Goal: Use online tool/utility: Utilize a website feature to perform a specific function

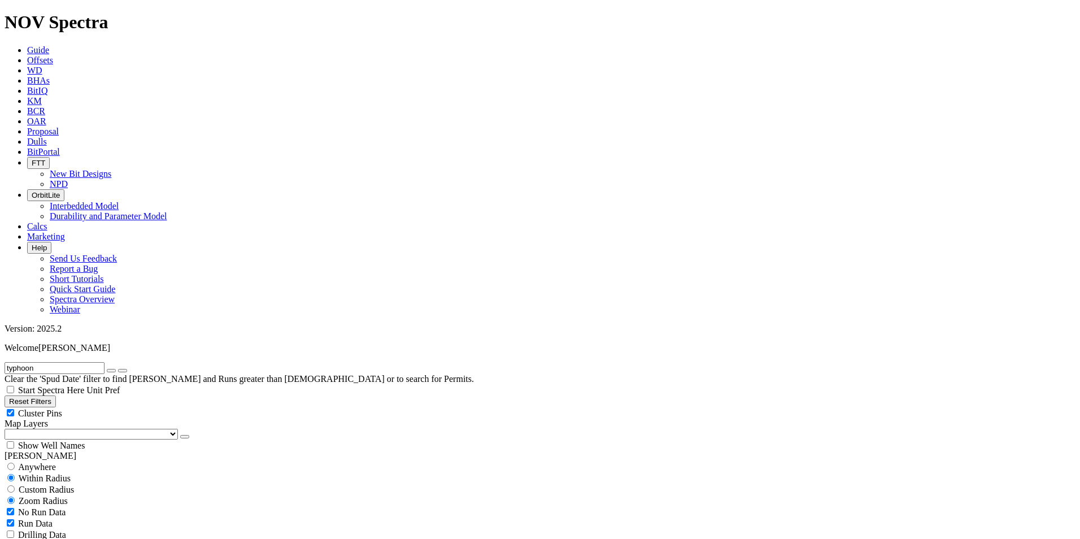
click at [185, 437] on icon "button" at bounding box center [185, 437] width 0 height 0
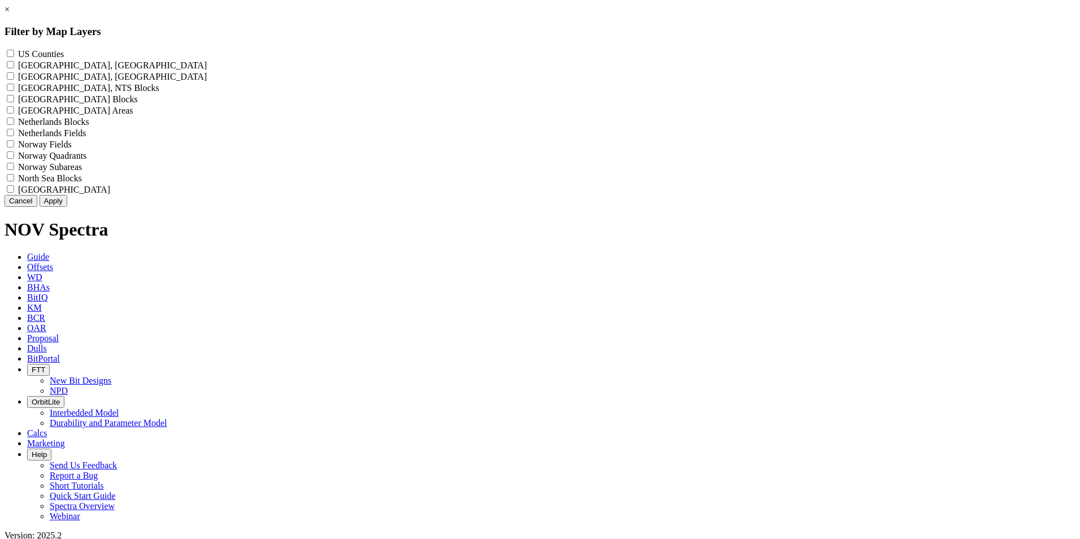
click at [14, 53] on Counties "US Counties - ()" at bounding box center [10, 53] width 7 height 7
checkbox Counties "true"
click at [67, 207] on button "Apply" at bounding box center [54, 201] width 28 height 12
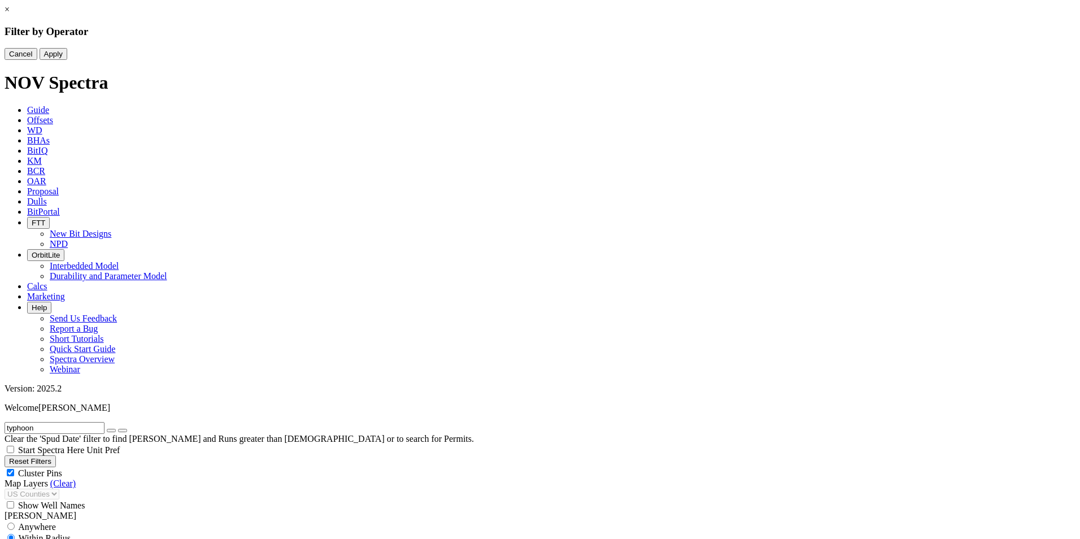
click at [81, 60] on div "× Filter by Operator Cancel Apply" at bounding box center [540, 32] width 1071 height 55
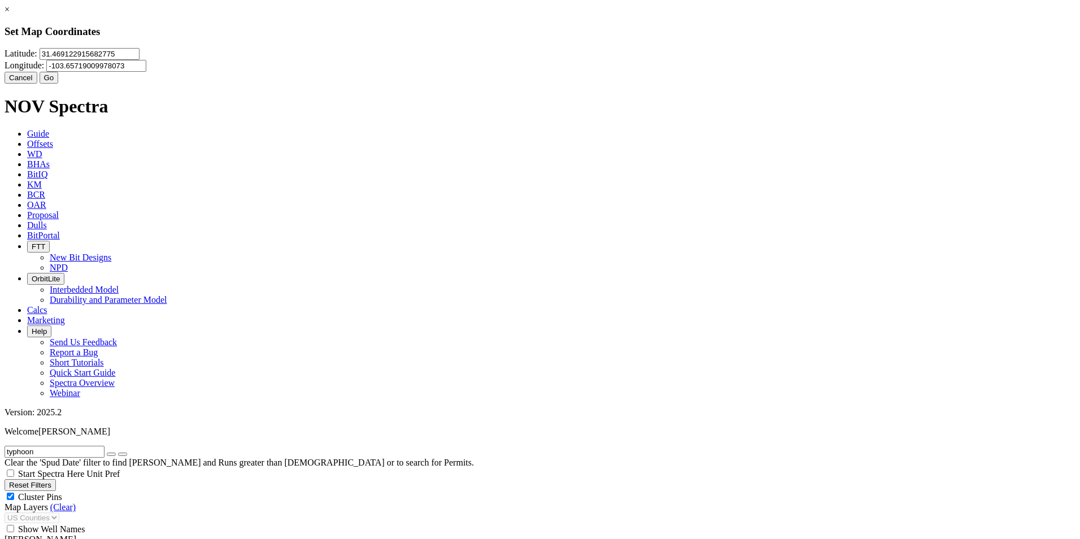
drag, startPoint x: 473, startPoint y: 70, endPoint x: 358, endPoint y: 69, distance: 115.2
click at [358, 69] on div "× Set Map Coordinates [GEOGRAPHIC_DATA] Cancel Go" at bounding box center [540, 44] width 1071 height 79
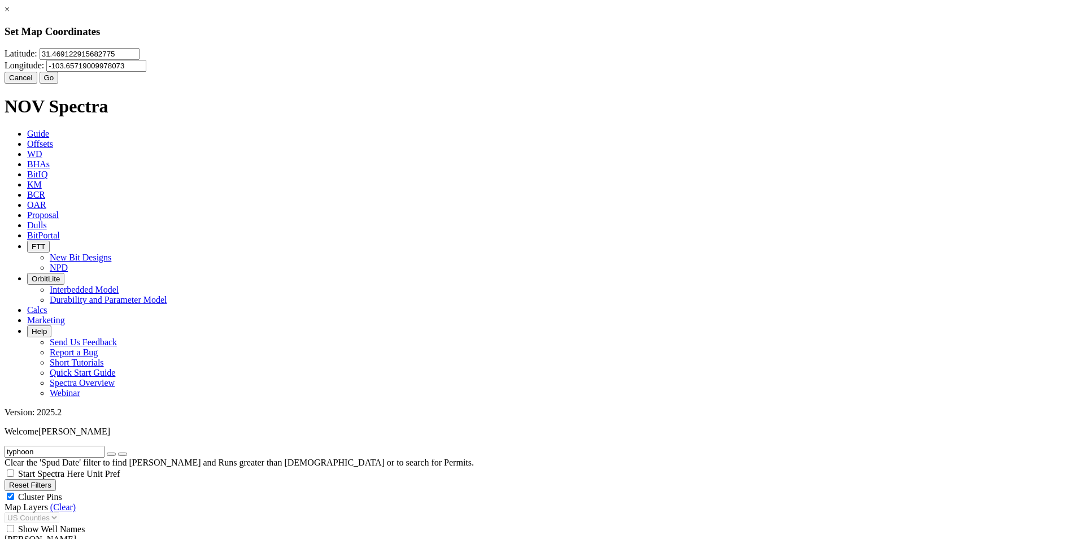
drag, startPoint x: 490, startPoint y: 71, endPoint x: 395, endPoint y: 70, distance: 94.3
click at [139, 60] on input "31.469122915682775" at bounding box center [90, 54] width 100 height 12
type input "31.1282"
click at [146, 72] on input "-103.65719009978073" at bounding box center [96, 66] width 100 height 12
type input "-103.278"
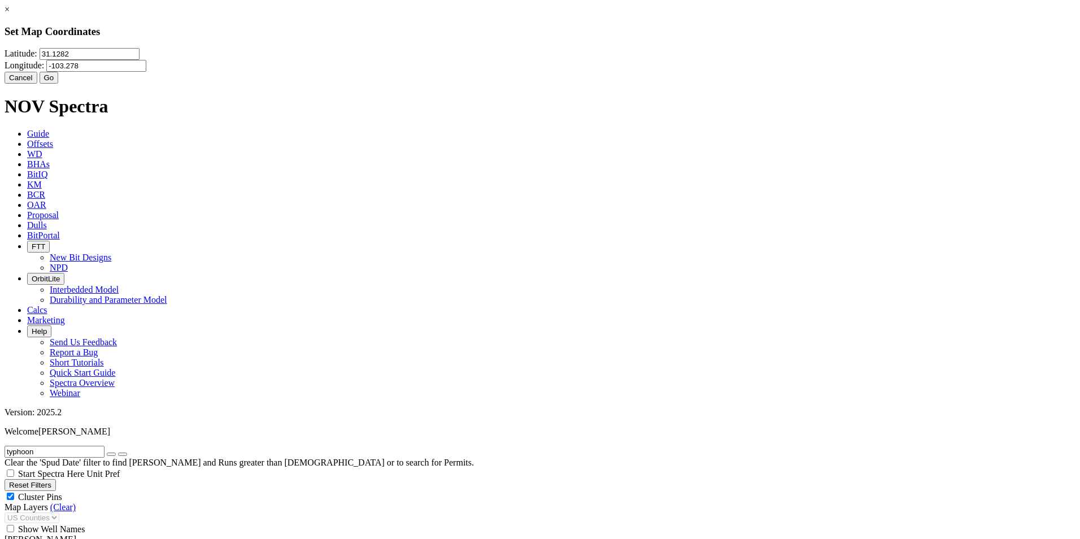
click at [59, 84] on button "Go" at bounding box center [49, 78] width 19 height 12
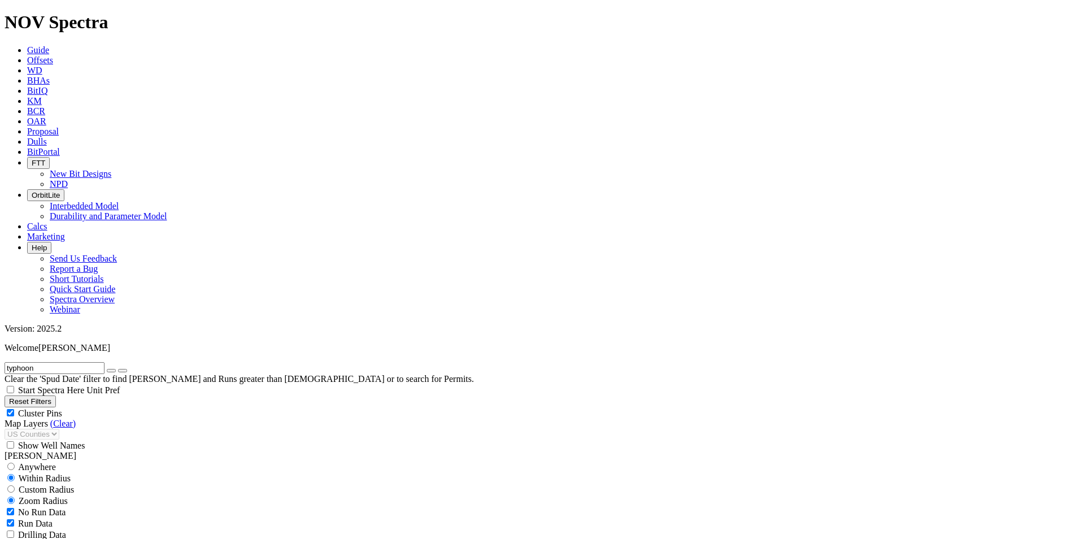
click at [59, 485] on span "Custom Radius" at bounding box center [46, 490] width 55 height 10
radio input "true"
radio input "false"
drag, startPoint x: 76, startPoint y: 213, endPoint x: 112, endPoint y: 219, distance: 36.5
click at [112, 506] on div "Miles Kilometers" at bounding box center [540, 518] width 1071 height 24
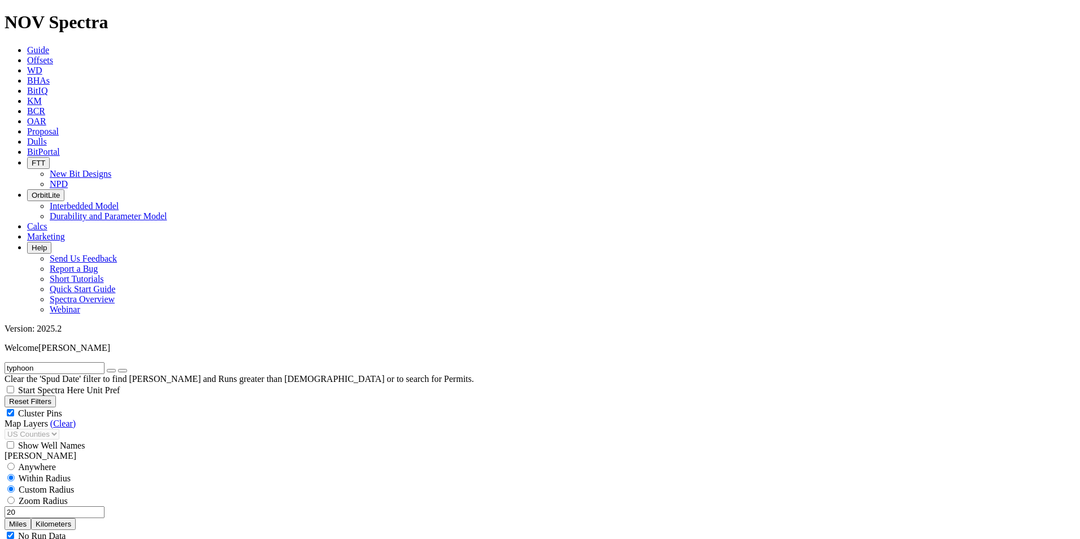
type input "20"
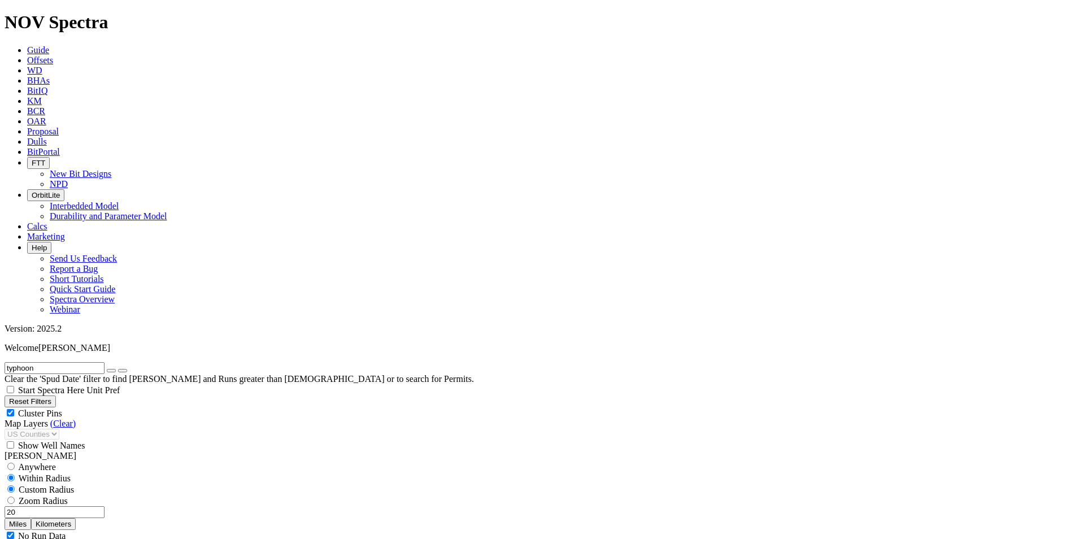
click at [111, 370] on icon "button" at bounding box center [111, 370] width 0 height 0
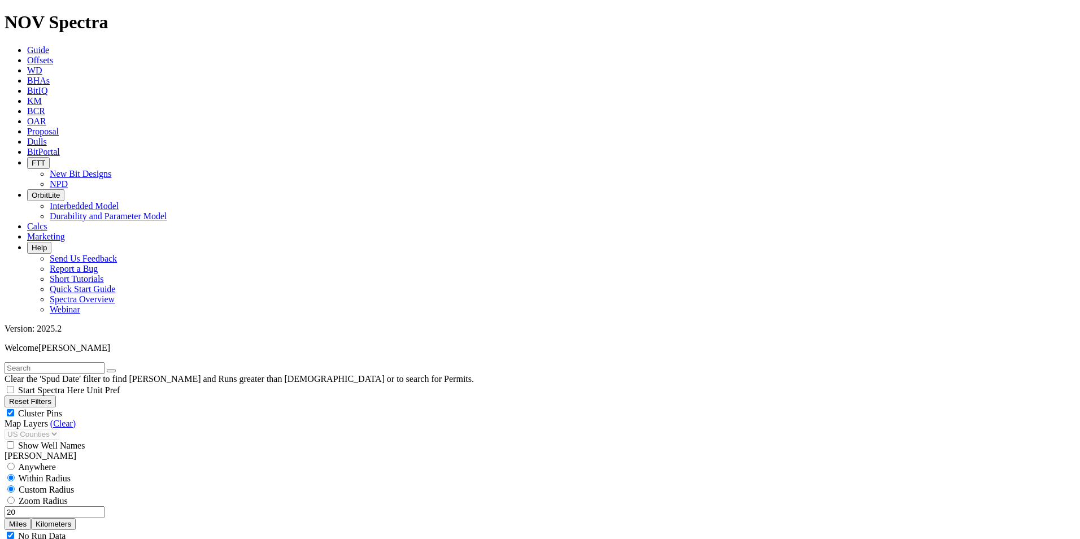
select select "9.875"
checkbox input "false"
select select "? number:9.875 ?"
click at [62, 408] on span "Cluster Pins" at bounding box center [40, 413] width 44 height 10
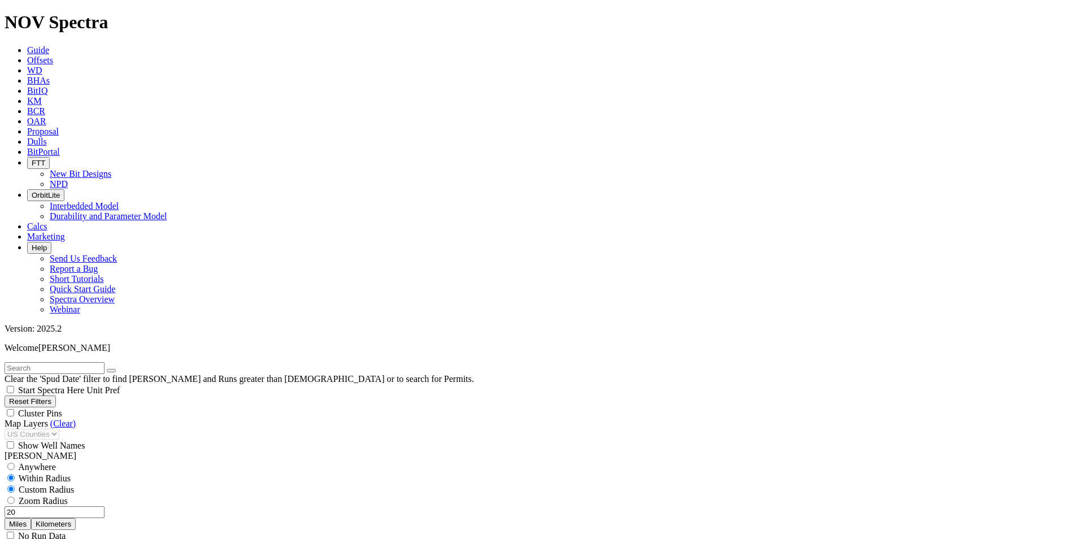
checkbox input "false"
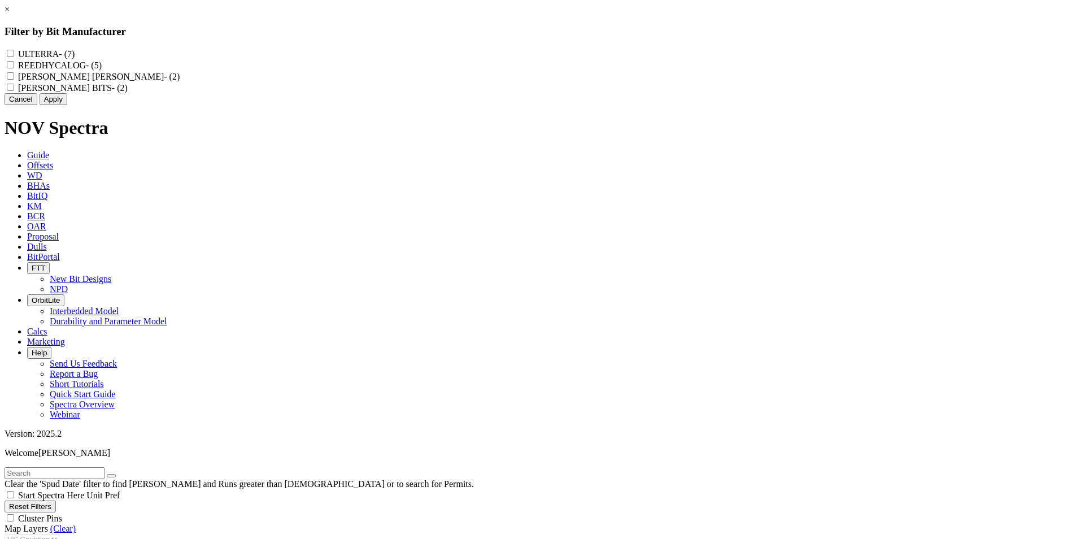
click at [14, 68] on input "REEDHYCALOG - (5)" at bounding box center [10, 64] width 7 height 7
checkbox input "true"
click at [67, 105] on button "Apply" at bounding box center [54, 99] width 28 height 12
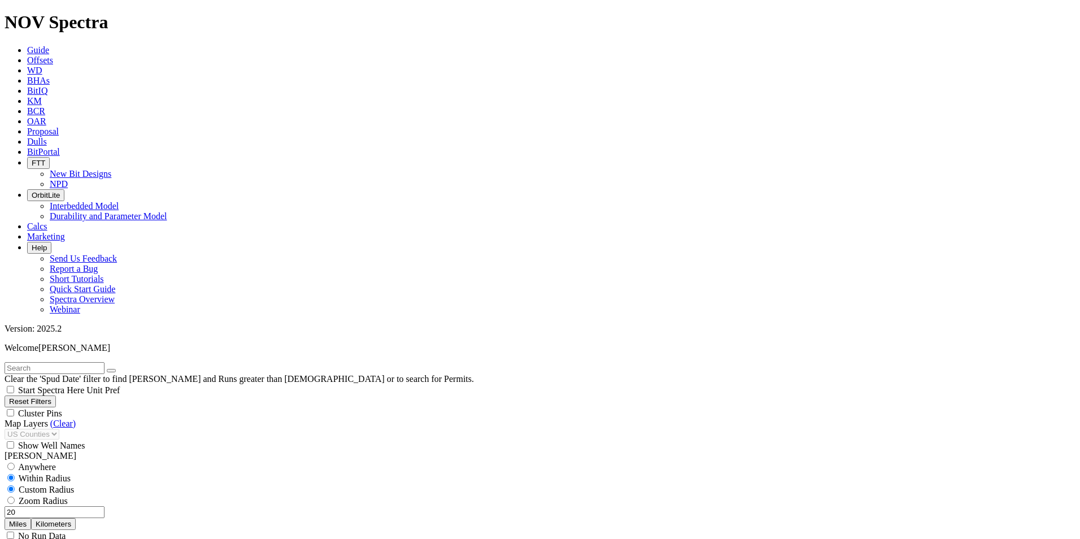
drag, startPoint x: 62, startPoint y: 221, endPoint x: 93, endPoint y: 219, distance: 30.6
click at [93, 506] on input "20" at bounding box center [55, 512] width 100 height 12
type input "30"
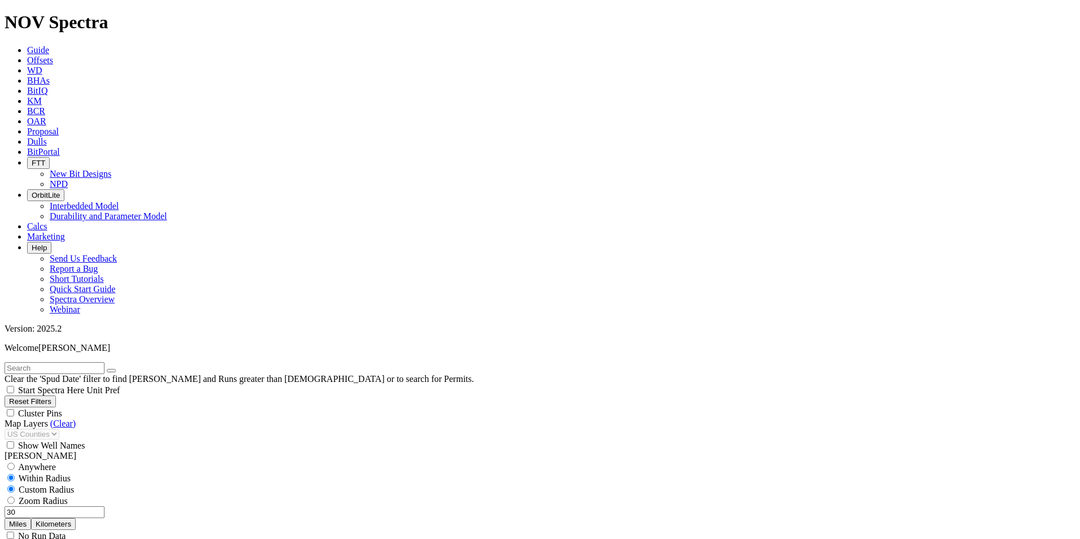
drag, startPoint x: 79, startPoint y: 258, endPoint x: 86, endPoint y: 256, distance: 6.9
type input "5000"
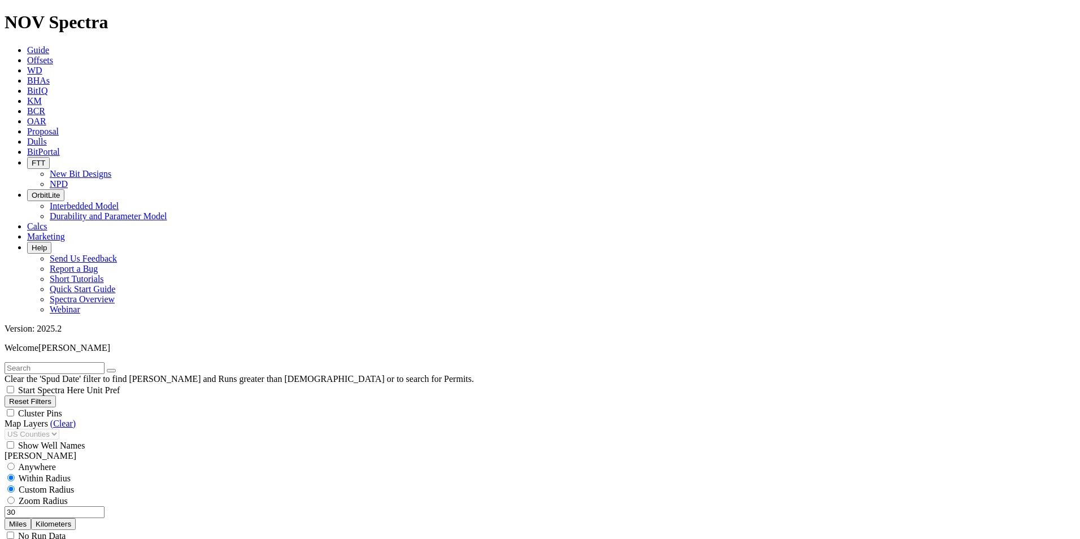
type input "9000"
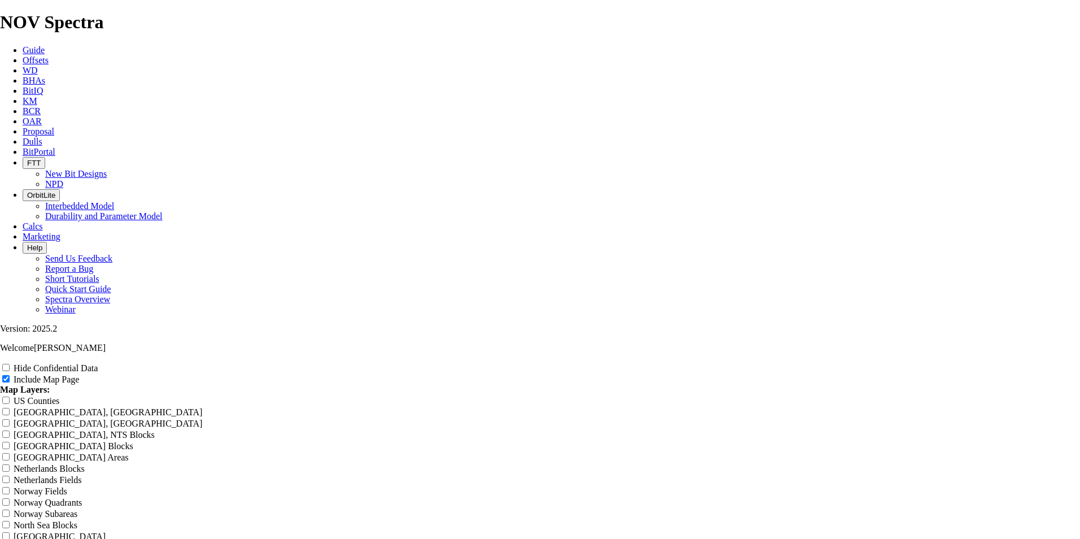
drag, startPoint x: 635, startPoint y: 80, endPoint x: 429, endPoint y: 59, distance: 207.2
type input "9"
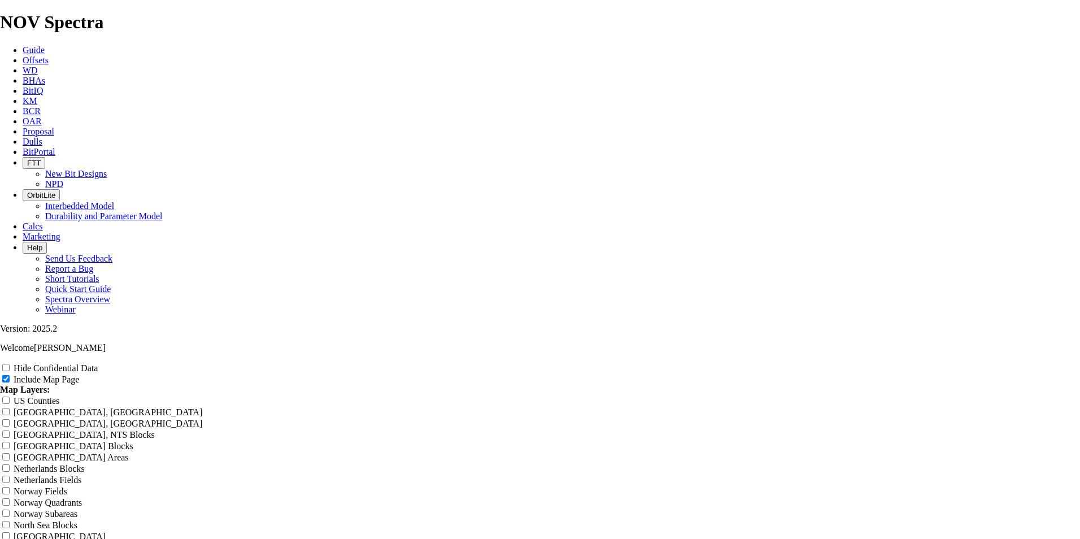
type input "9"
type input "9."
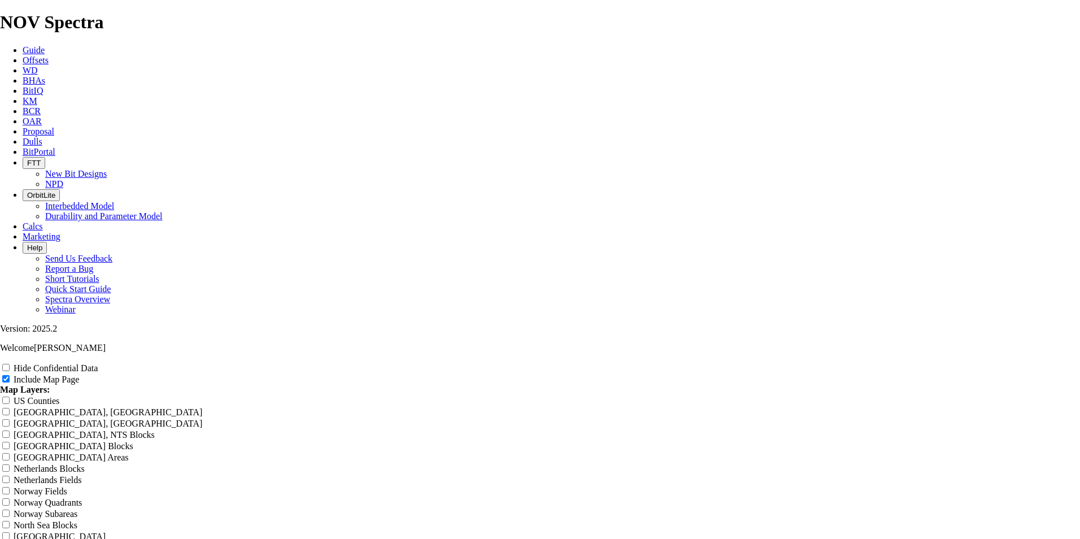
type input "9."
type input "9.8"
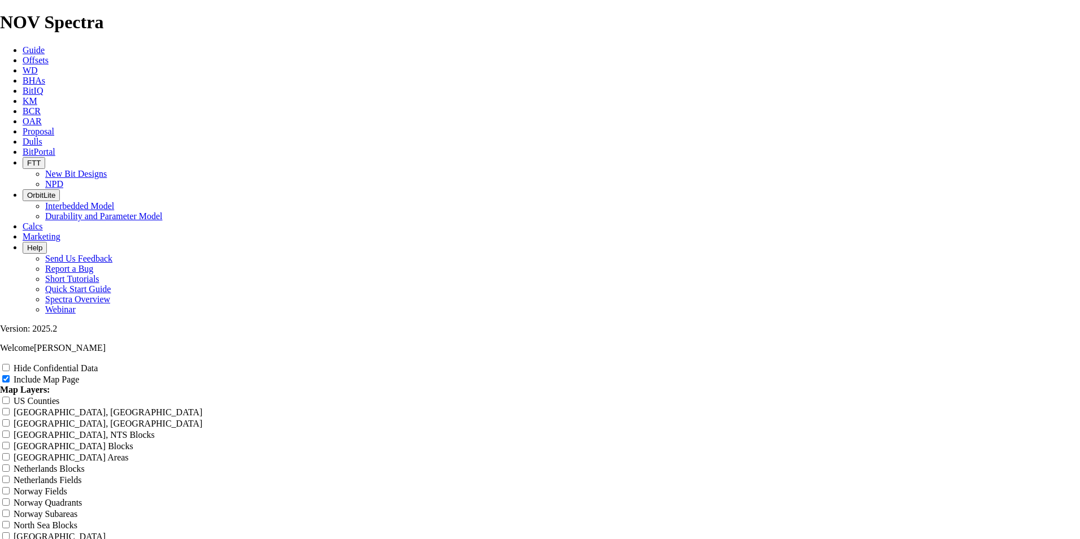
type input "9.8"
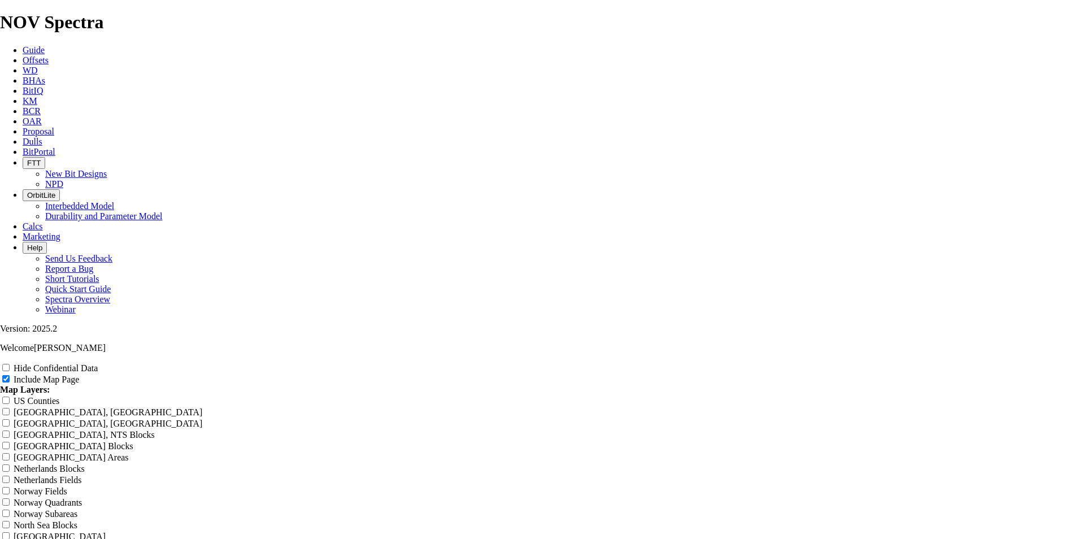
type input "9.87"
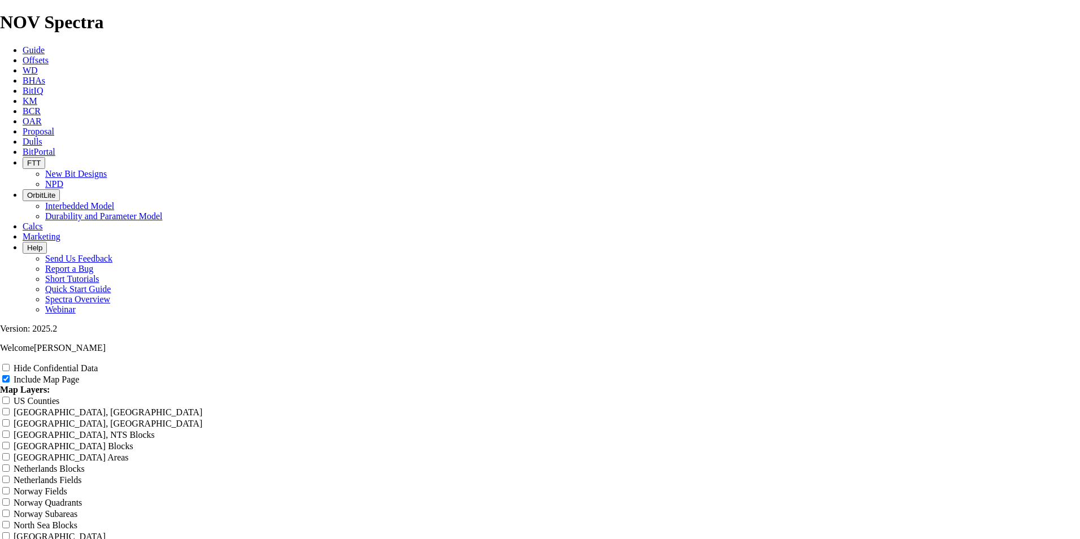
type input "9.87"
type input "9.875"
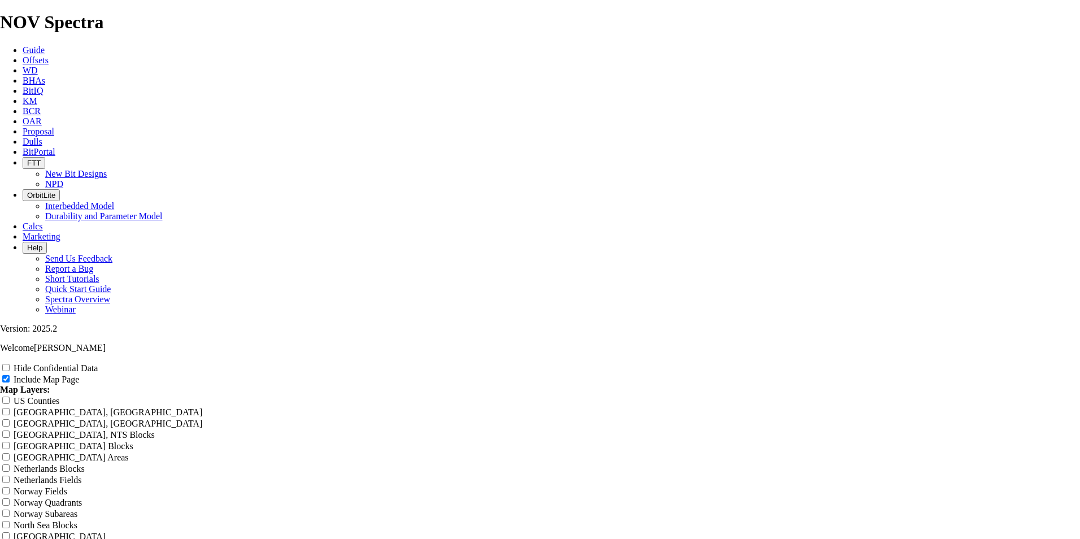
type input "9.875"
type input "9.875""
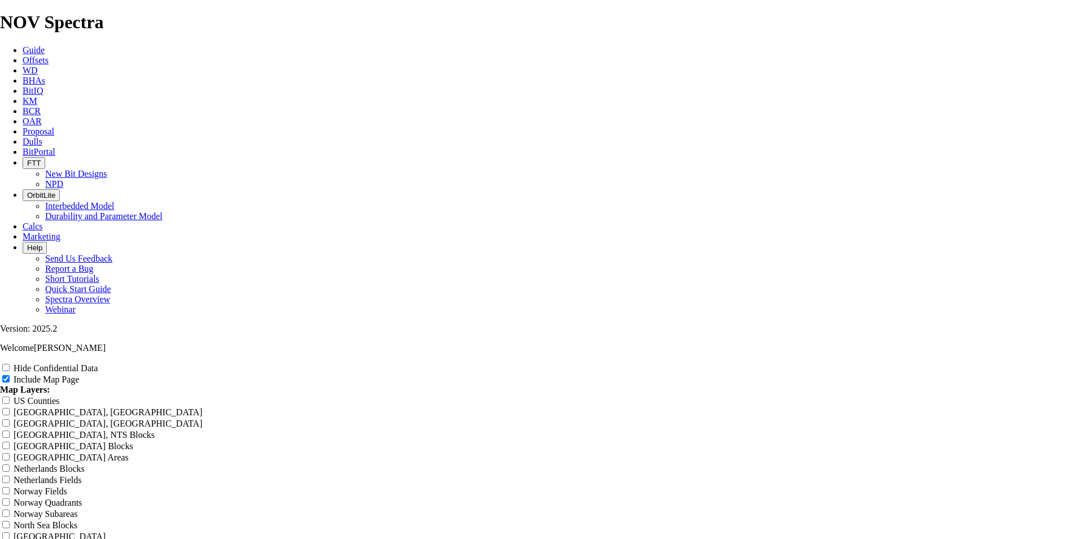
type input "9.875""
type input "9.875" T"
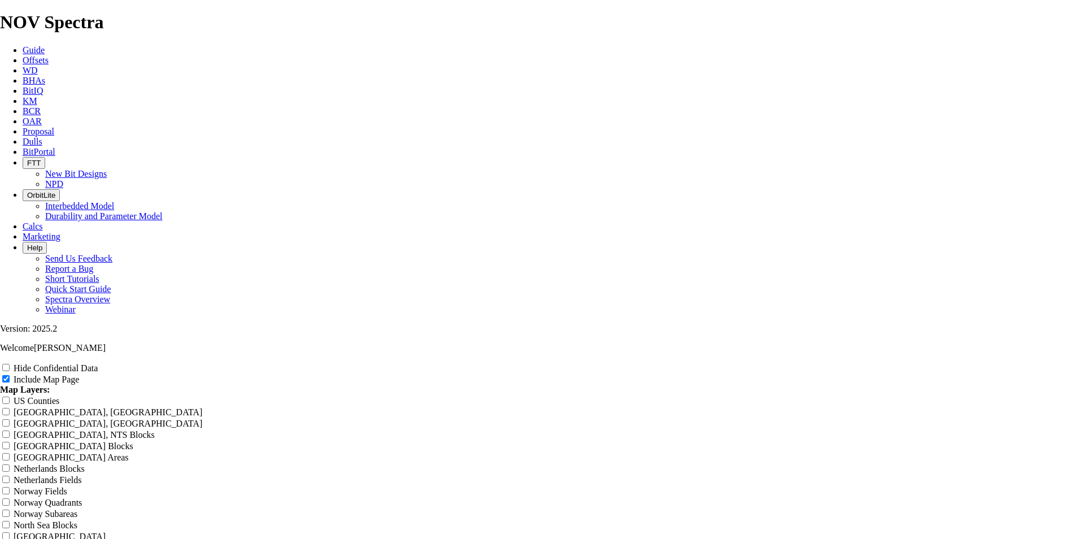
type input "9.875" T"
type input "9.875" TK"
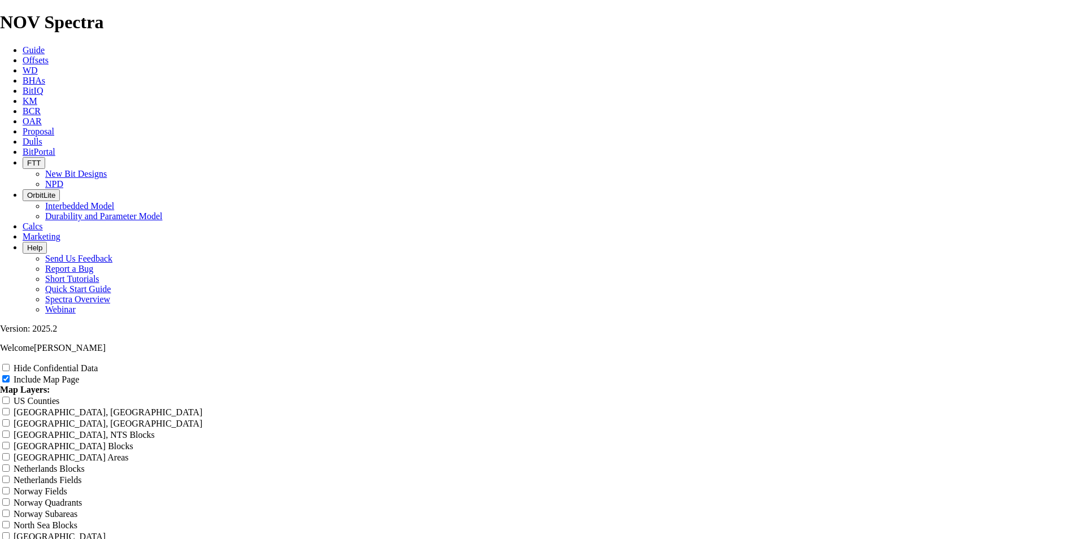
type input "9.875" TK"
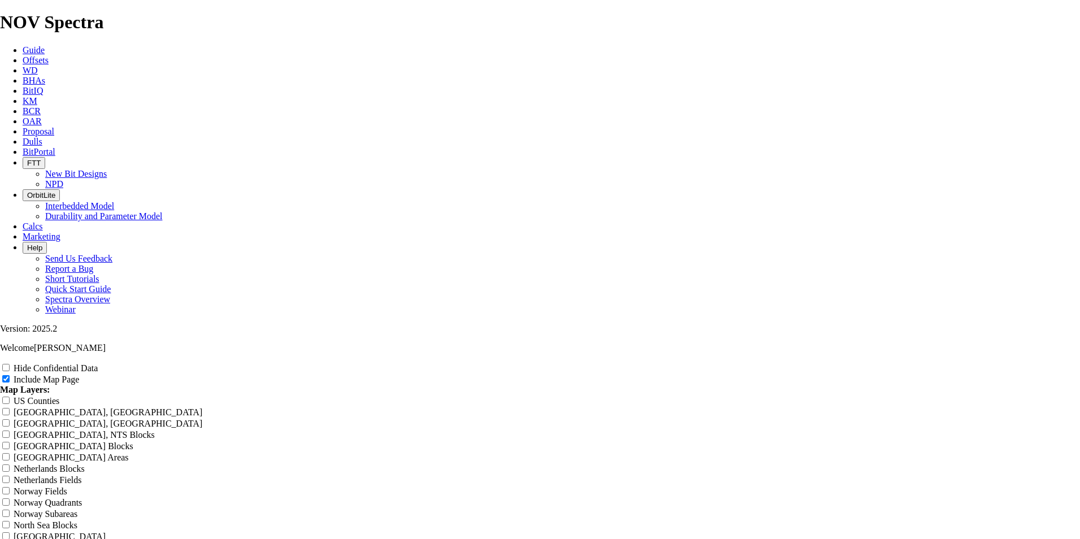
type input "9.875" TKF"
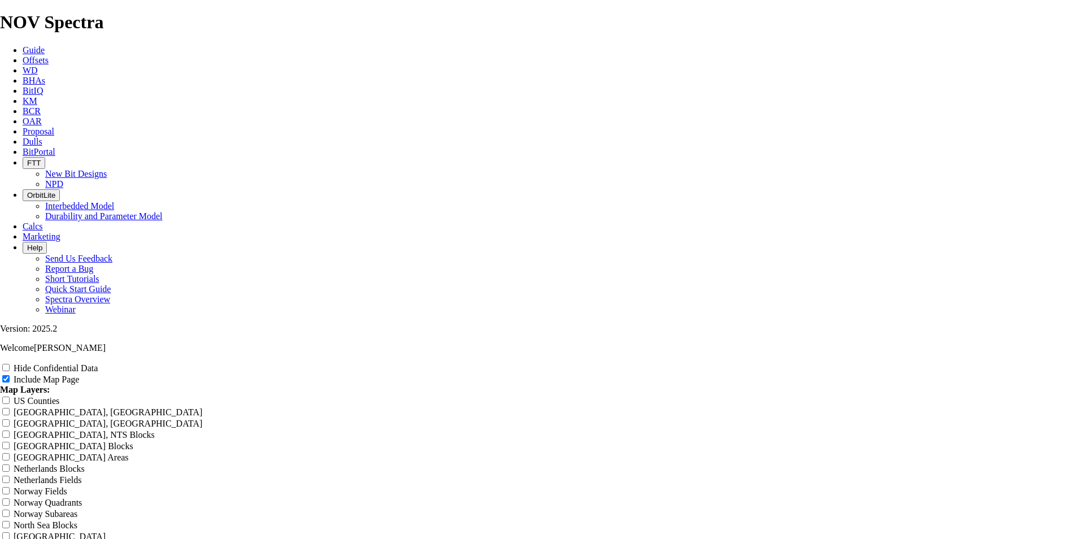
type input "9.875" TKF"
type input "9.875" TKF6"
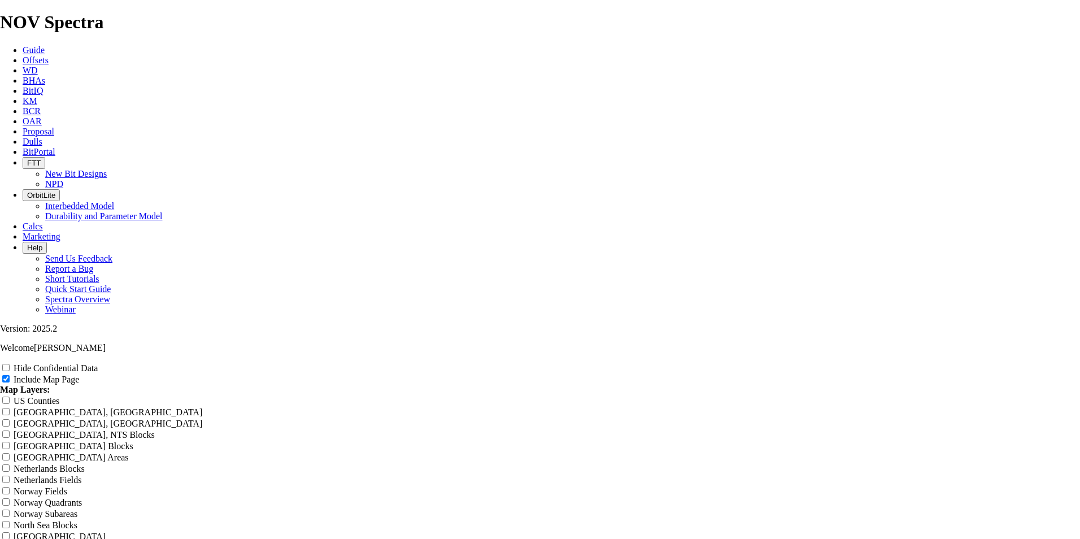
type input "9.875" TKF6"
type input "9.875" TKF66"
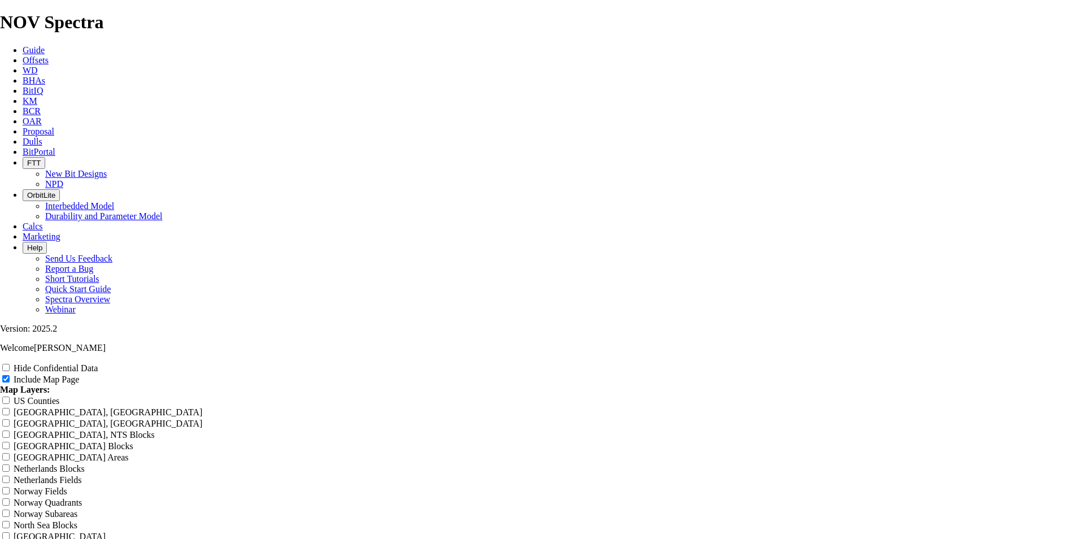
type input "9.875" TKF66"
type input "9.875" TKF66-"
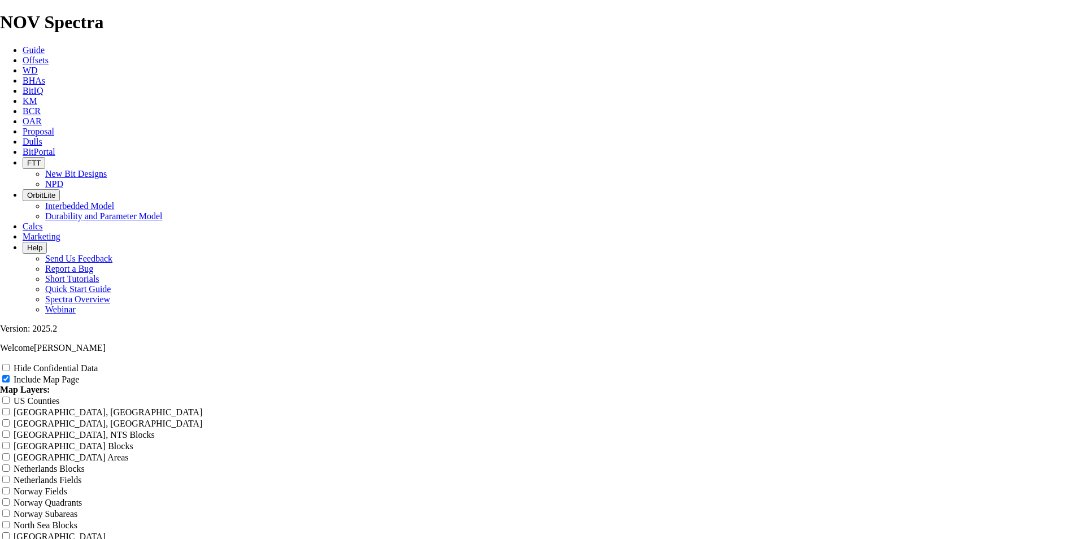
type input "9.875" TKF66-"
type input "9.875" TKF66-X"
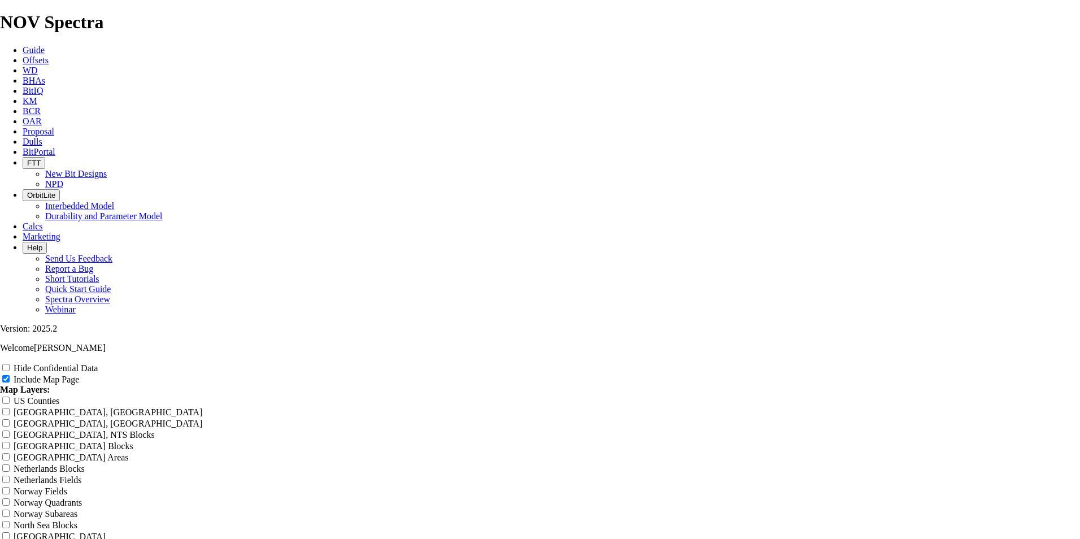
type input "9.875" TKF66-X"
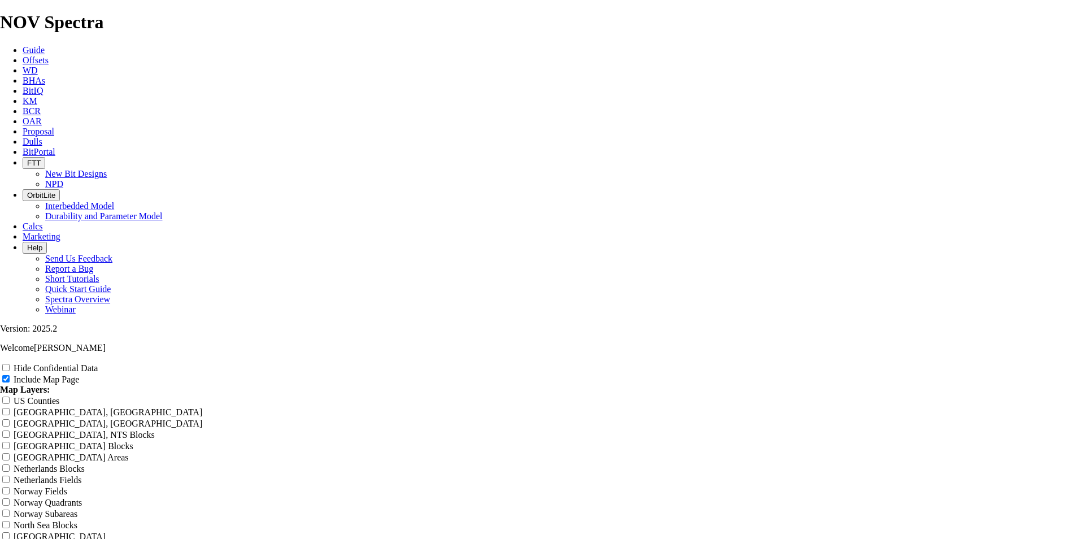
type input "9.875" TKF66-X V"
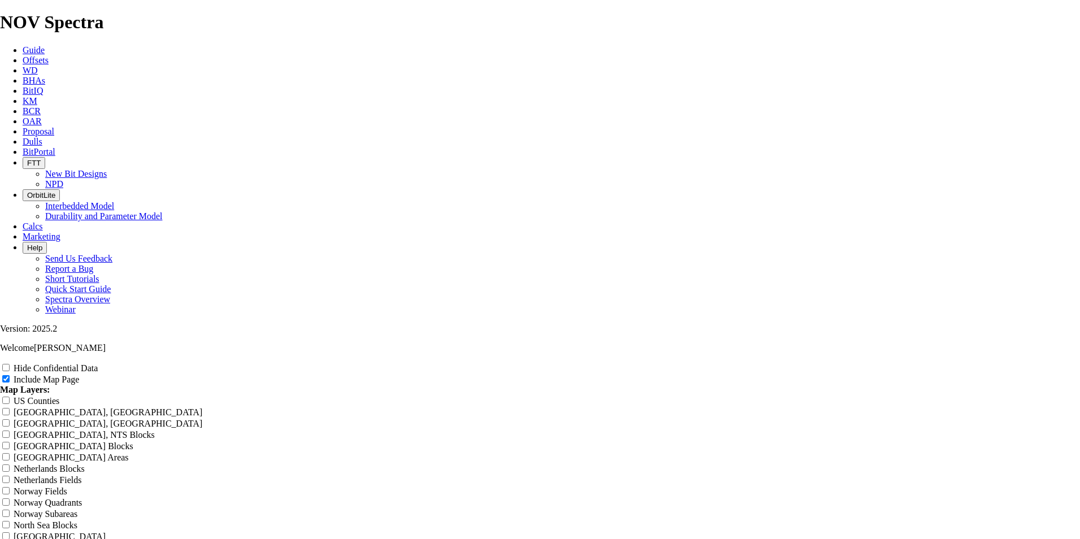
type input "9.875" TKF66-X V"
type input "9.875" TKF66-X Va"
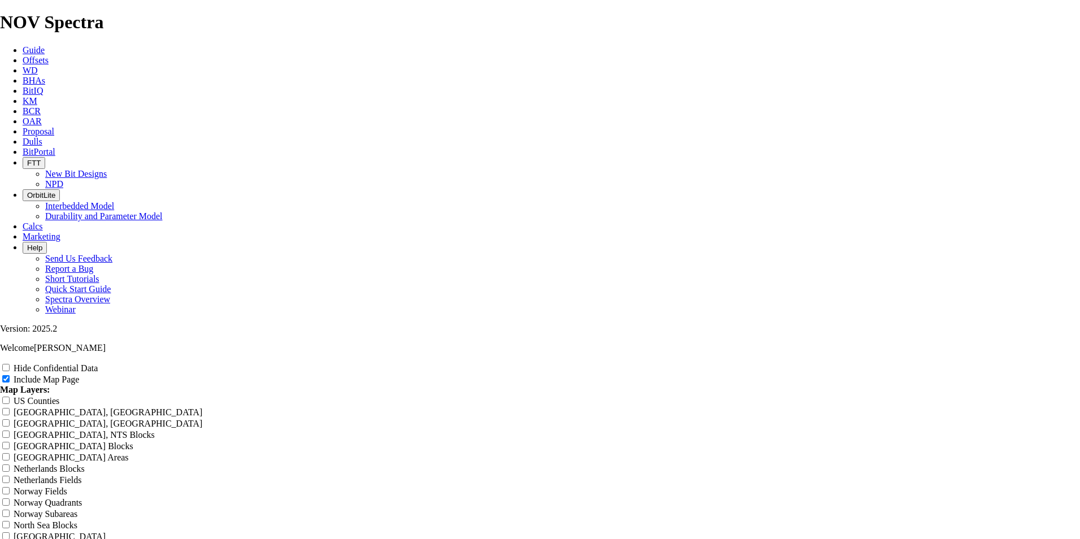
type input "9.875" TKF66-X Va"
type input "9.875" TKF66-X Var"
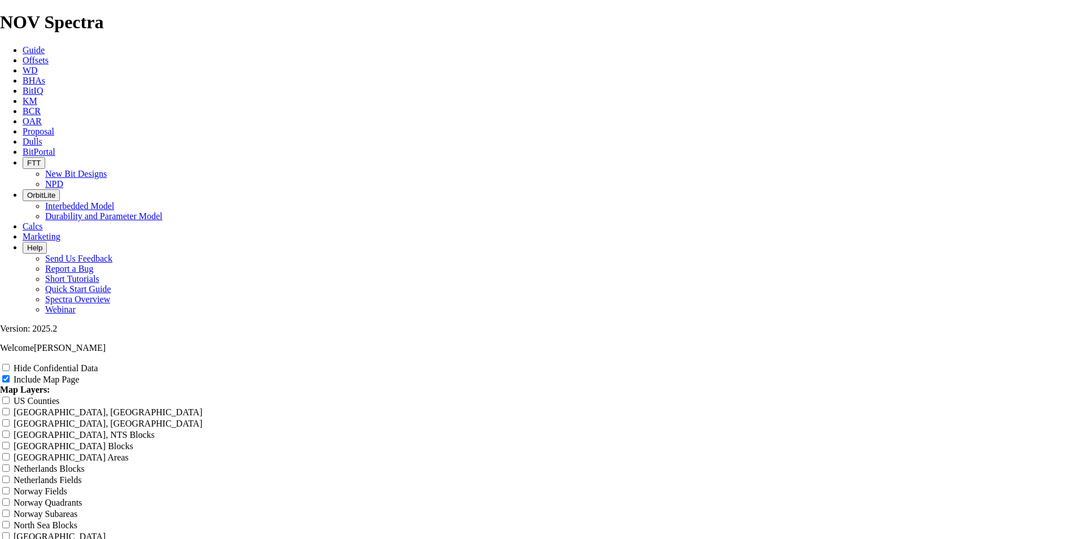
type input "9.875" TKF66-X Var"
type input "9.875" TKF66-X Vara"
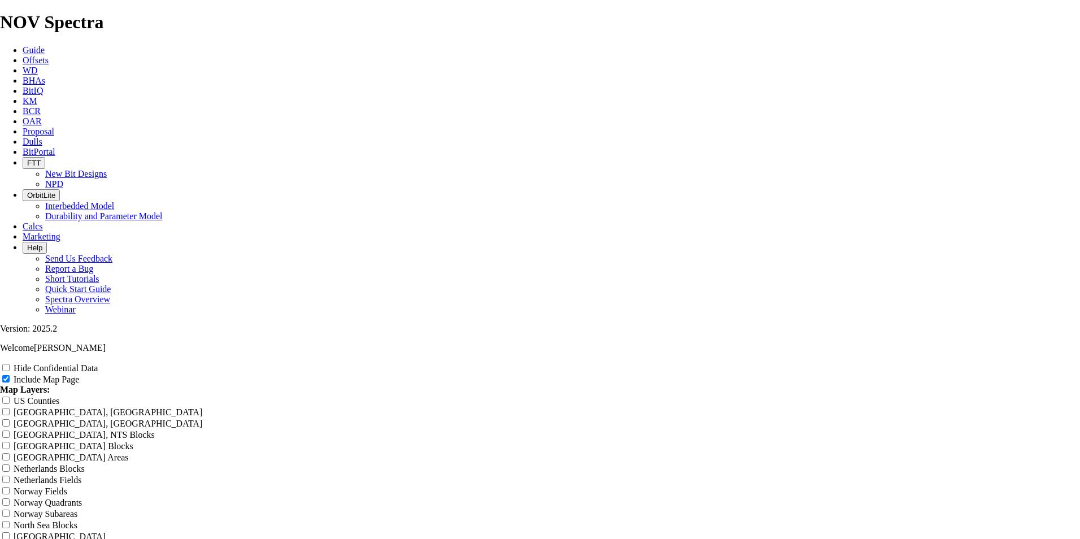
type input "9.875" TKF66-X Vara"
type input "9.875" TKF66-X Varai"
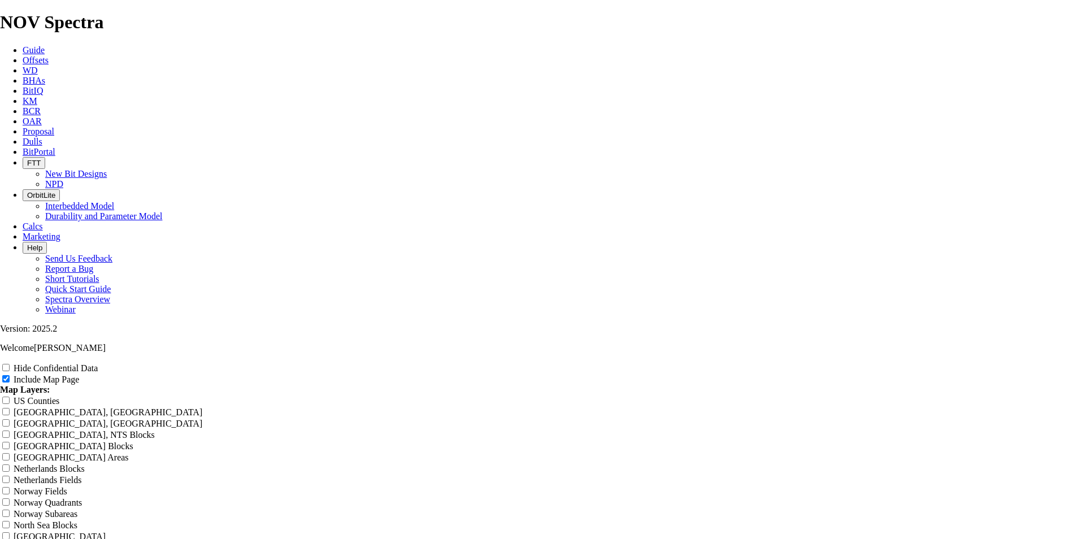
type input "9.875" TKF66-X Varai"
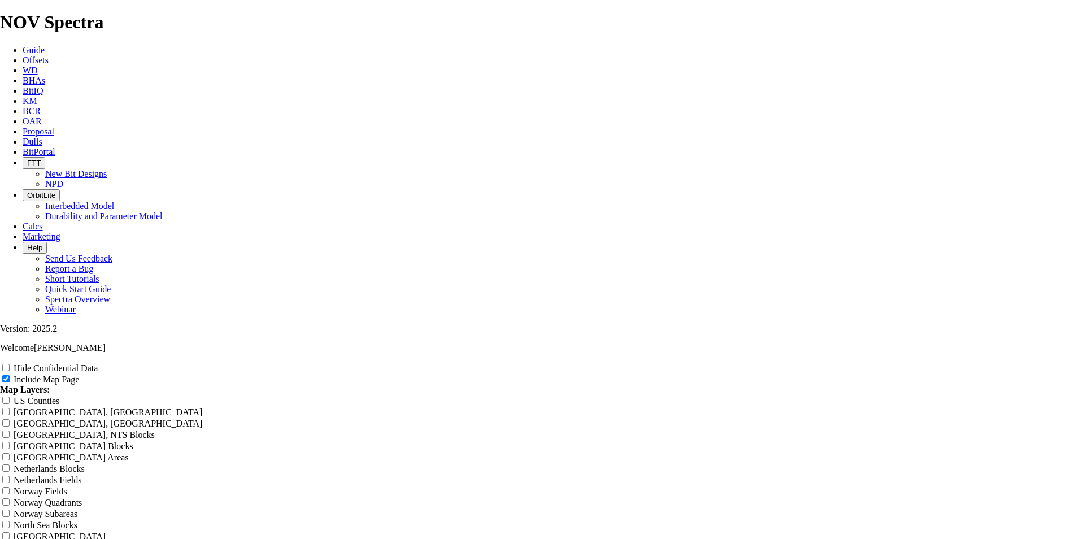
type input "9.875" TKF66-X Varain"
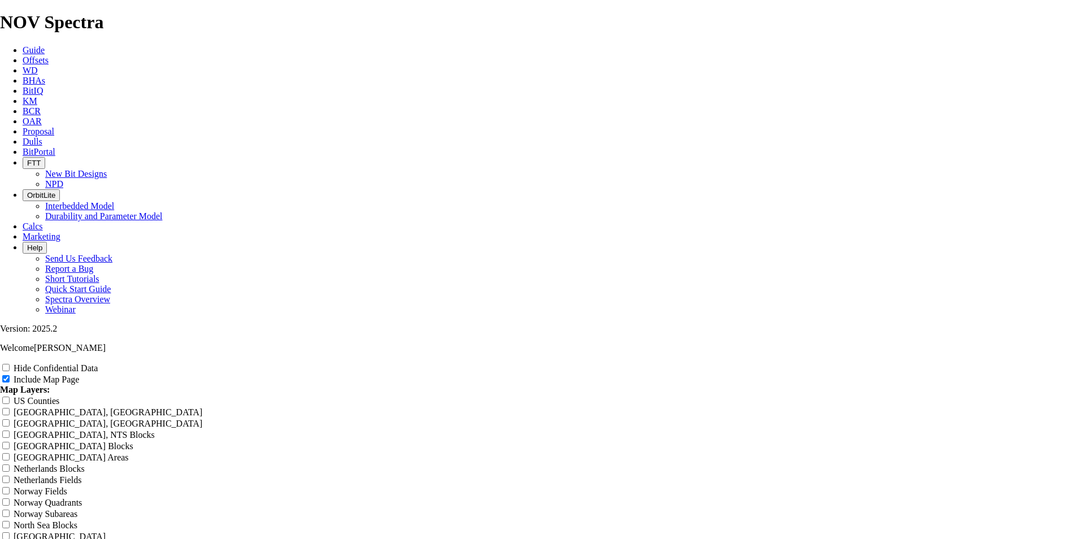
type input "9.875" TKF66-X Varain"
type input "9.875" TKF66-X Varaint"
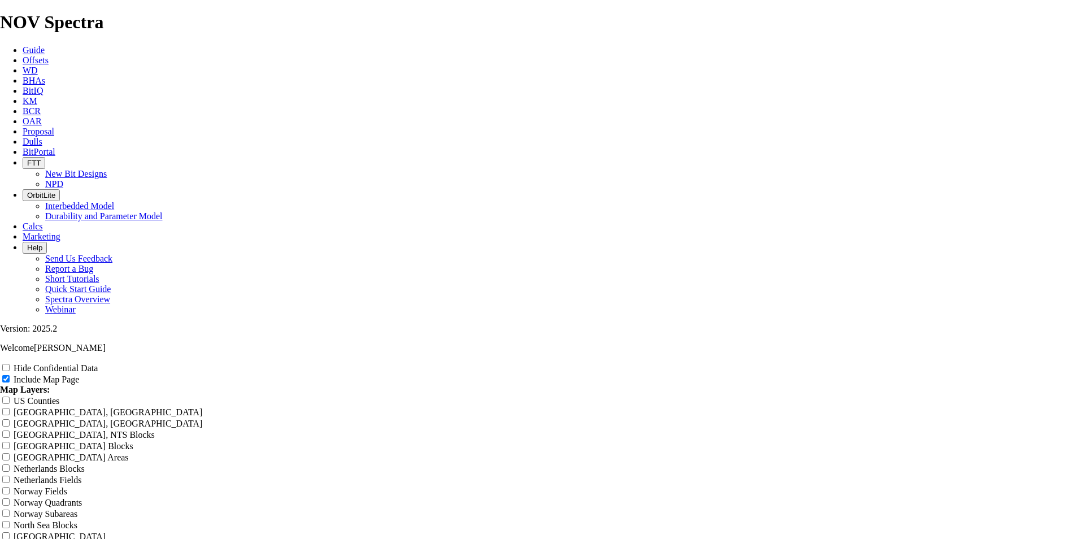
type input "9.875" TKF66-X Varaint"
type input "9.875" TKF66-X Varaint P"
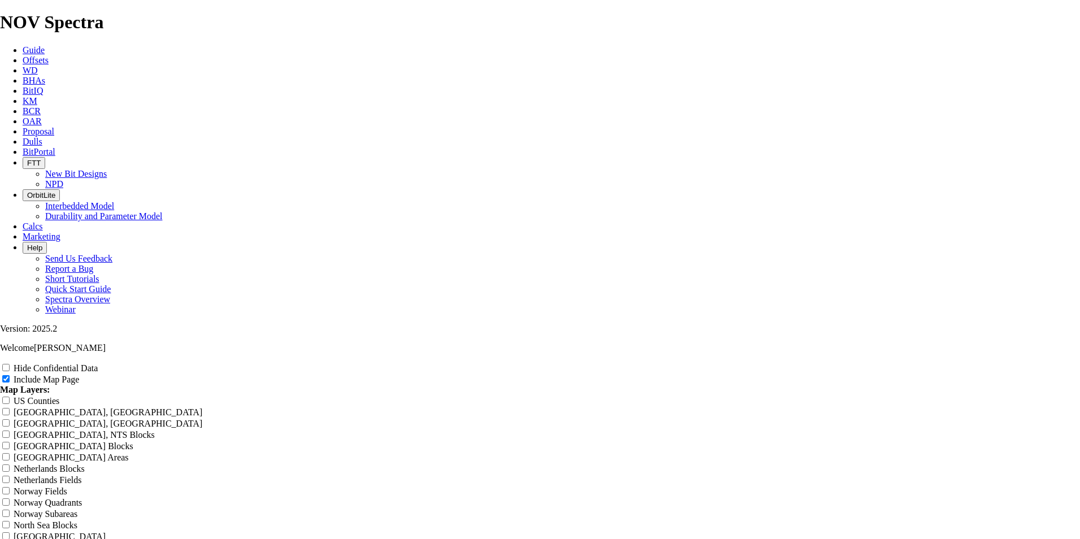
type input "9.875" TKF66-X Varaint P"
type input "9.875" TKF66-X Varaint Pe"
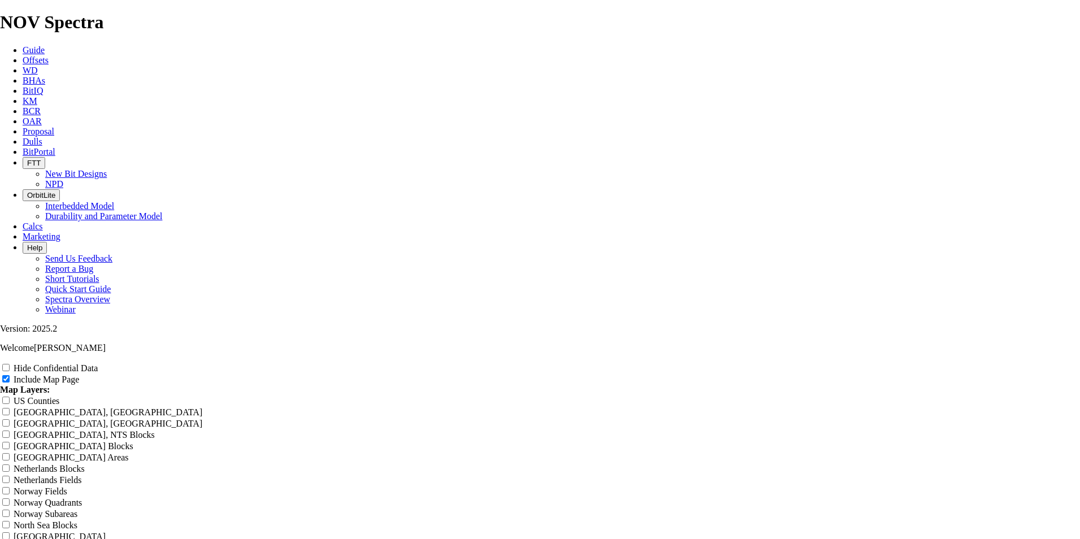
type input "9.875" TKF66-X Varaint Pe"
type input "9.875" TKF66-X Varaint Per"
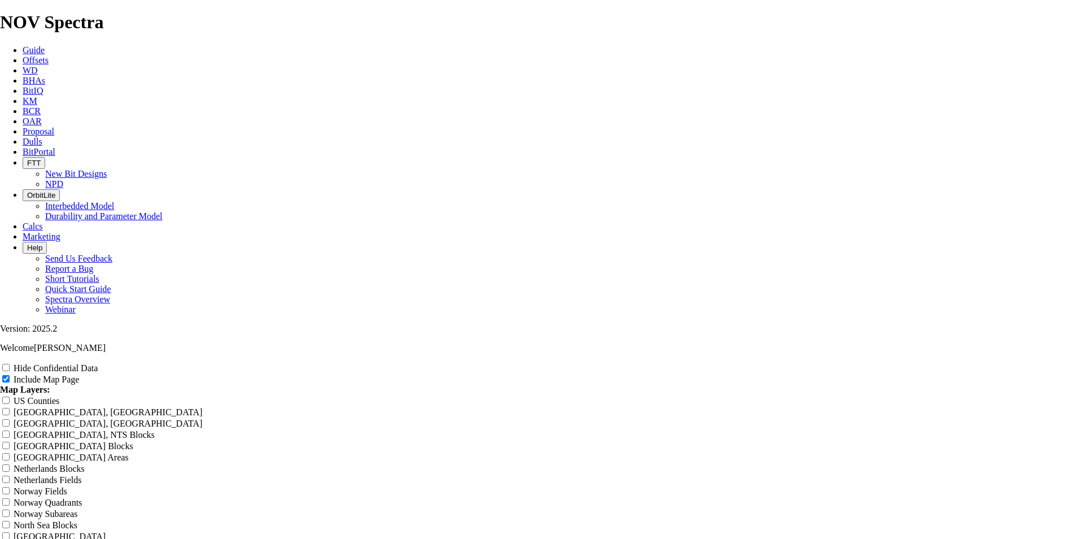
type input "9.875" TKF66-X Varaint Per"
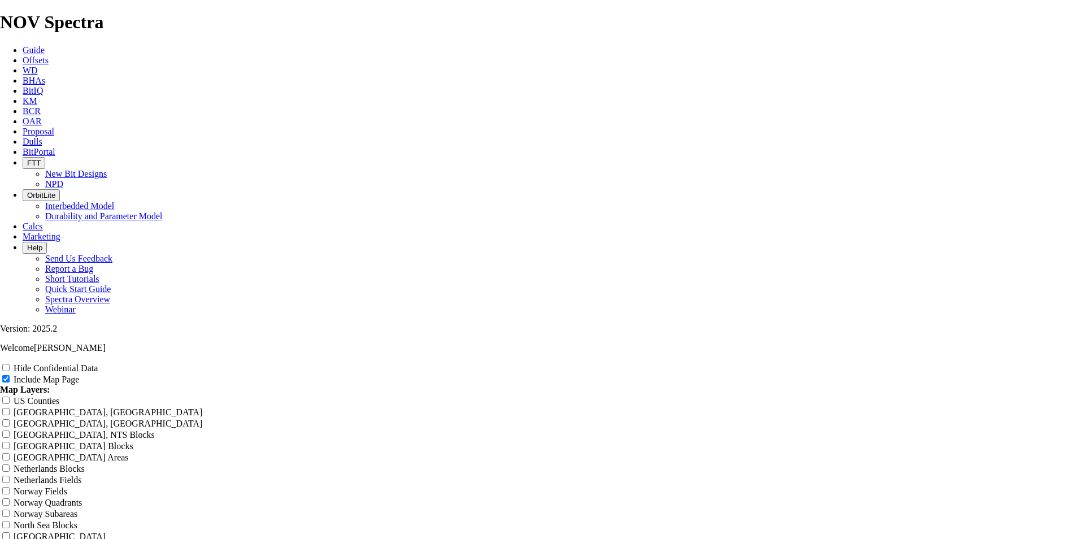
type input "9.875" TKF66-X Varaint Perf"
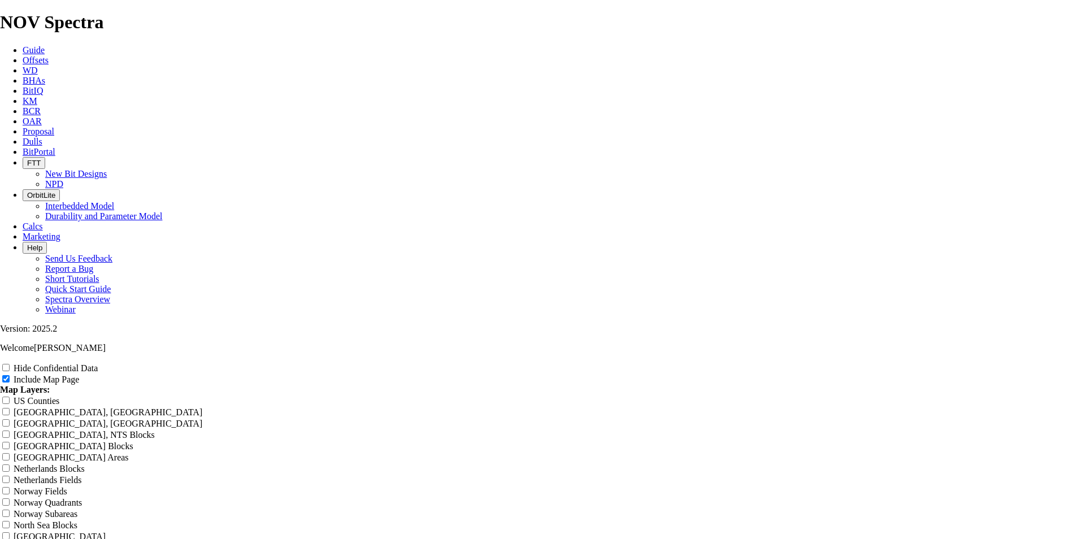
type input "9.875" TKF66-X Varaint Perf"
type input "9.875" TKF66-X Varaint Perfo"
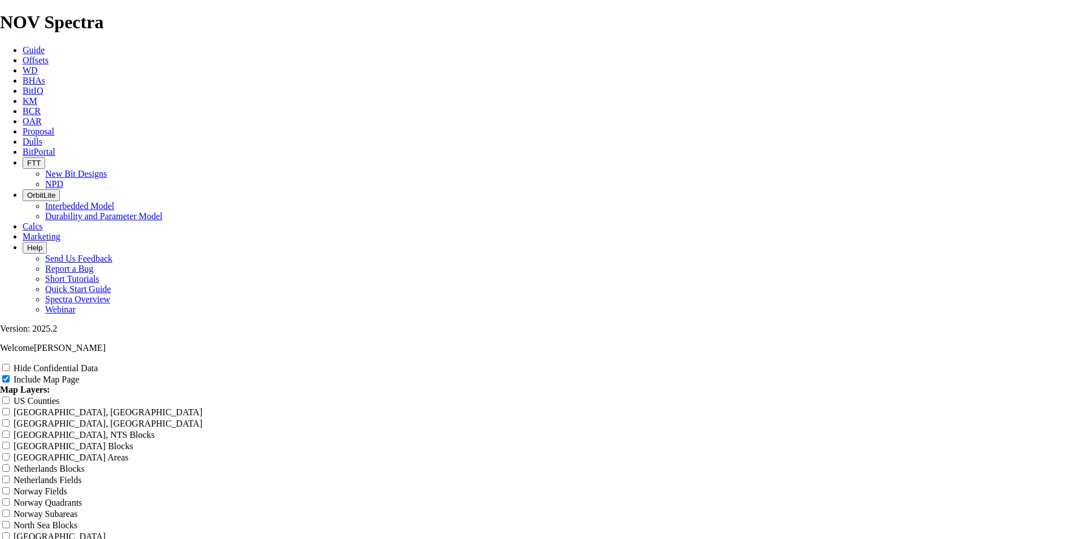
type input "9.875" TKF66-X Varaint Perfo"
type input "9.875" TKF66-X Varaint Perfor"
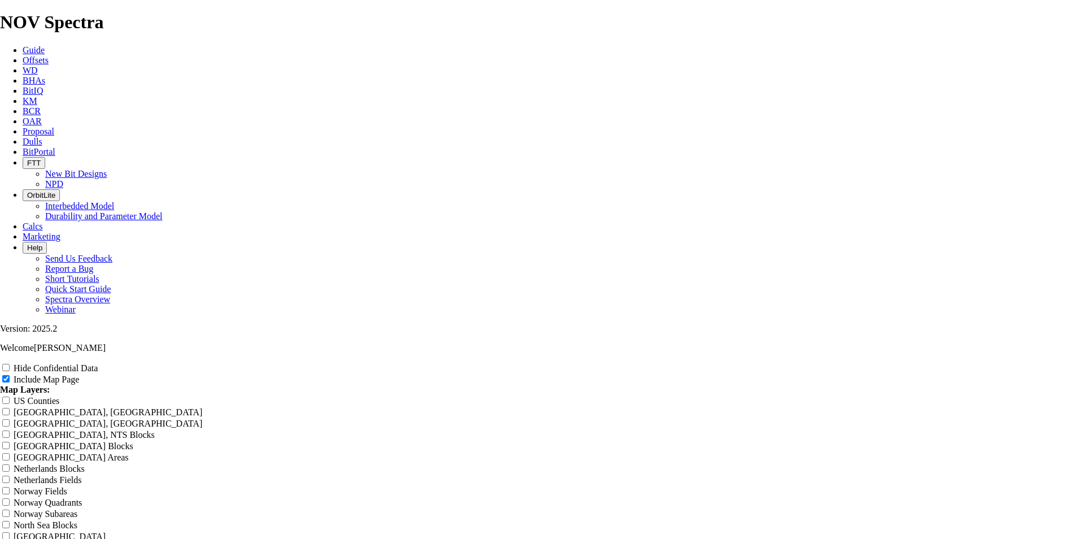
type input "9.875" TKF66-X Varaint Perfor"
type input "9.875" TKF66-X Varaint Perform"
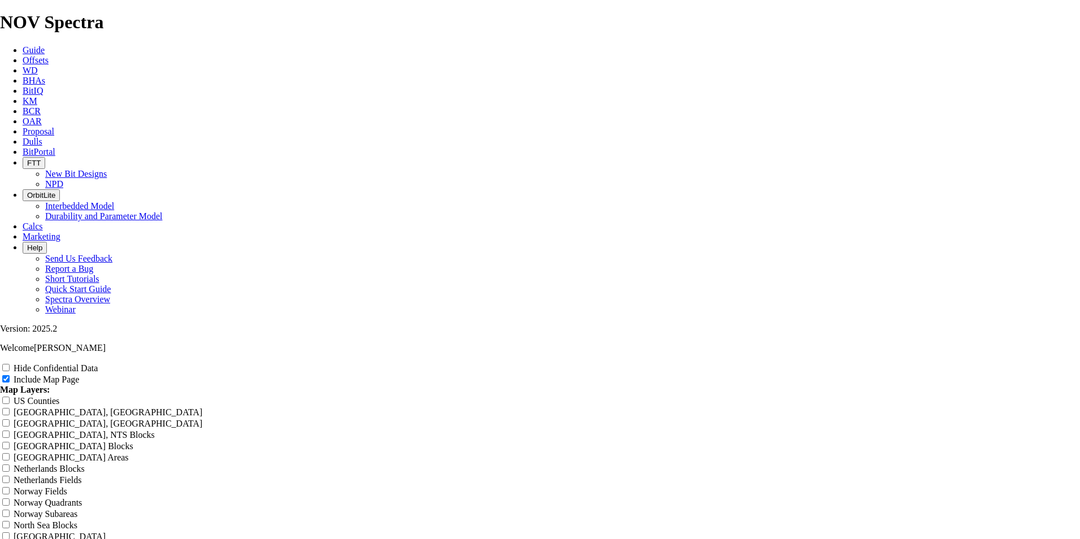
type input "9.875" TKF66-X Varaint Perform"
type input "9.875" TKF66-X Varaint Performa"
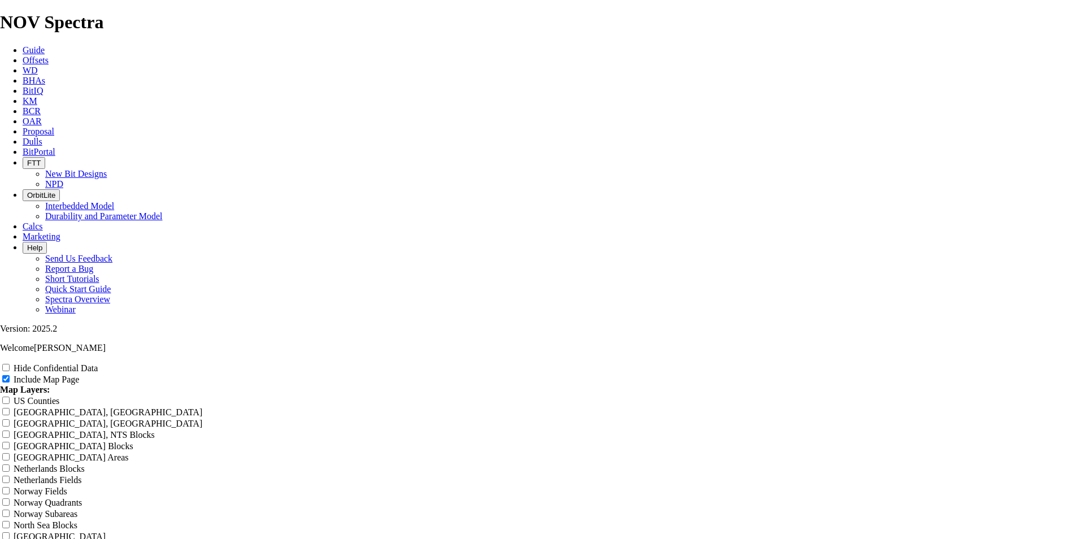
type input "9.875" TKF66-X Varaint Performa"
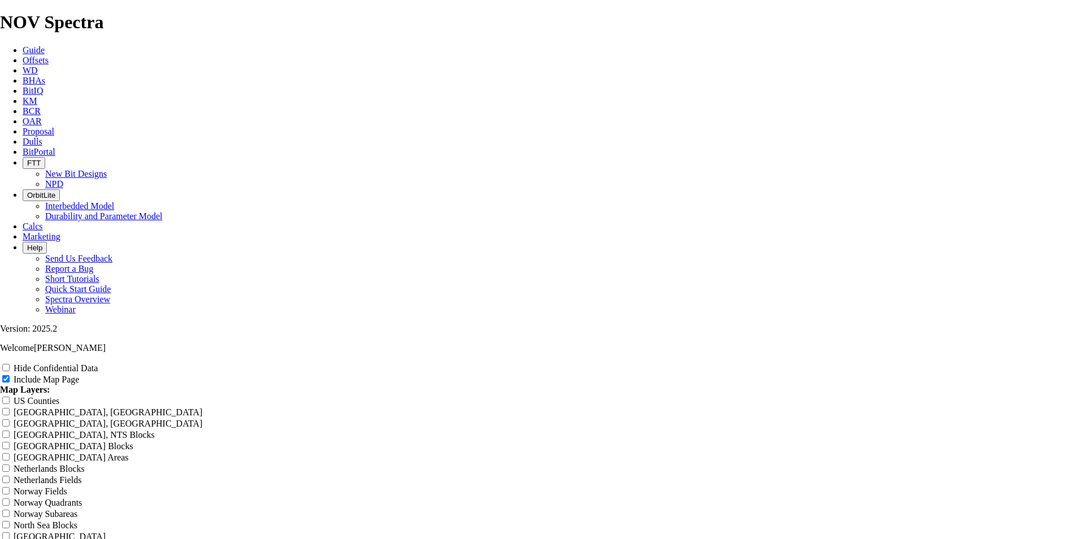
type input "9.875" TKF66-X Varaint Performan"
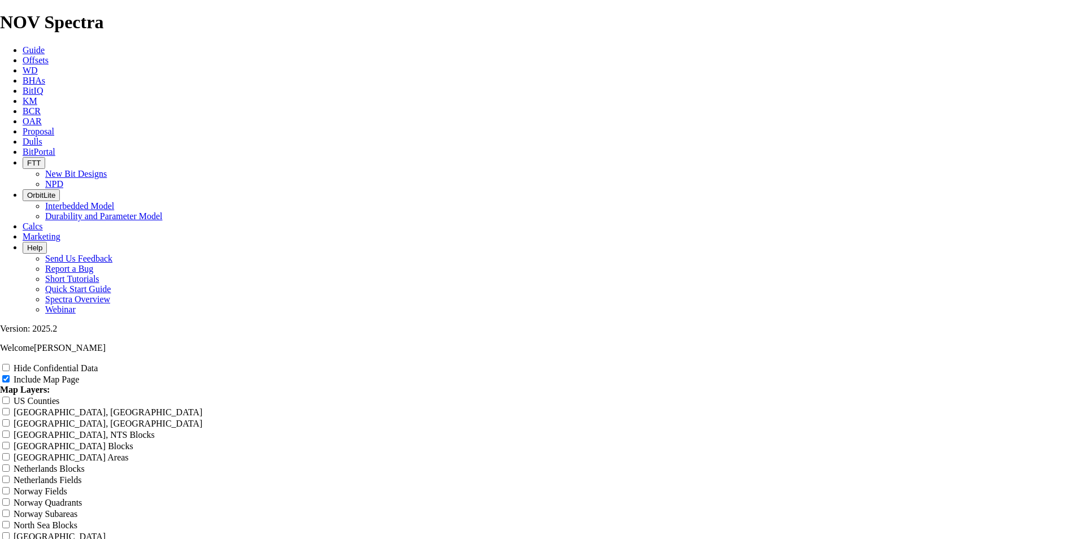
type input "9.875" TKF66-X Varaint Performan"
type input "9.875" TKF66-X Varaint Performanc"
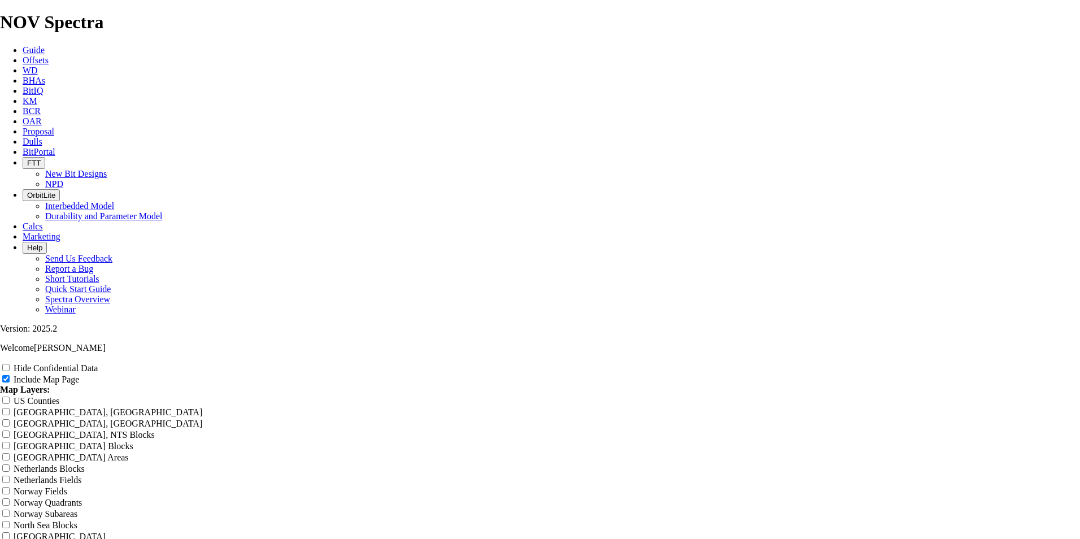
type input "9.875" TKF66-X Varaint Performanc"
type input "9.875" TKF66-X Varaint Performance"
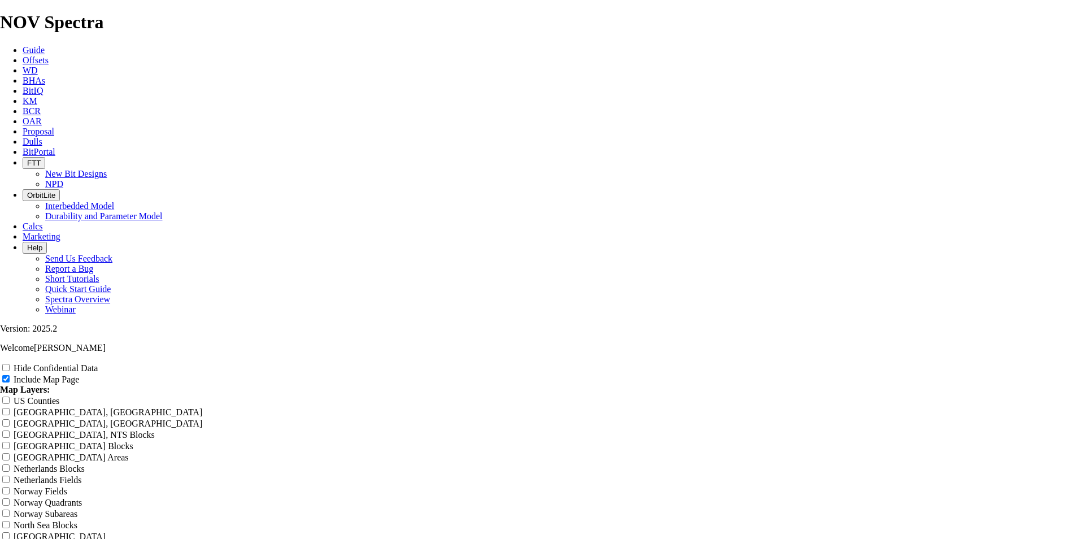
click at [10, 364] on input "Hide Confidential Data" at bounding box center [5, 367] width 7 height 7
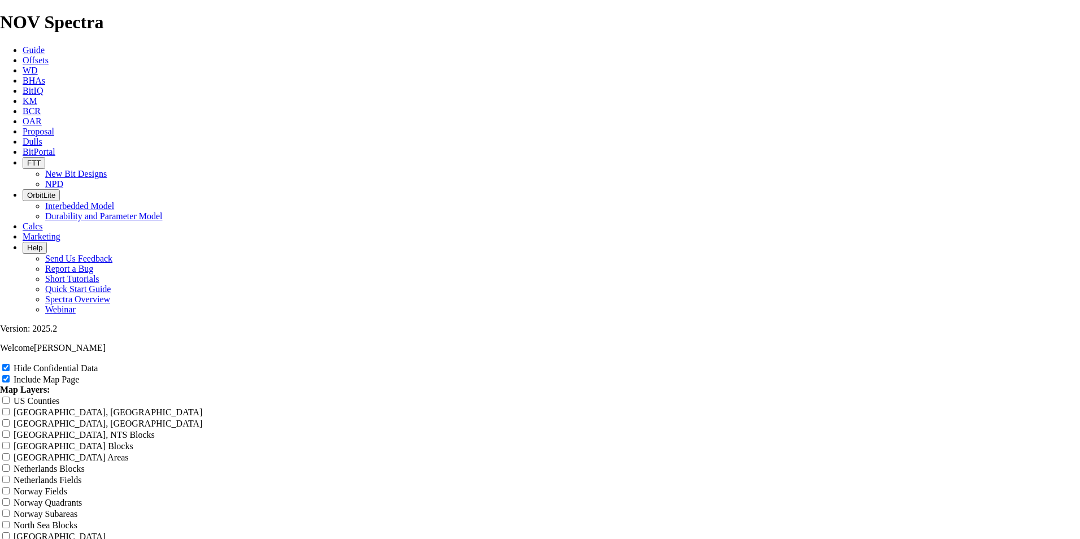
scroll to position [1468, 0]
